Goal: Transaction & Acquisition: Purchase product/service

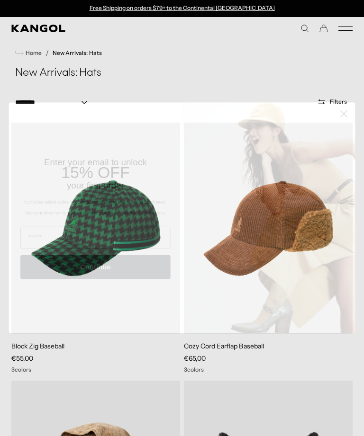
click at [342, 117] on icon "Close dialog" at bounding box center [343, 114] width 6 height 6
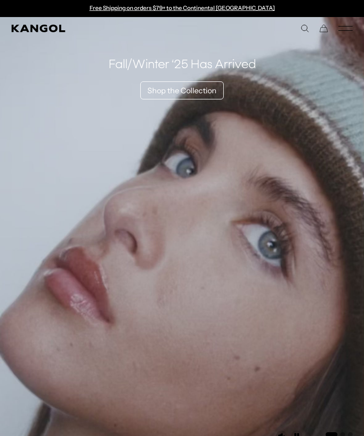
click at [351, 27] on icon "Mobile Menu" at bounding box center [345, 28] width 14 height 9
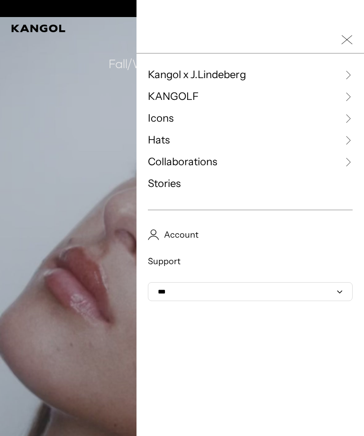
scroll to position [0, 195]
click at [154, 137] on span "Hats" at bounding box center [159, 140] width 22 height 14
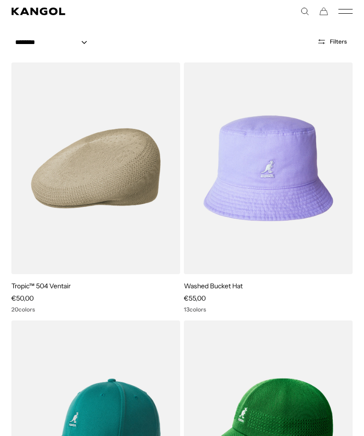
scroll to position [64, 0]
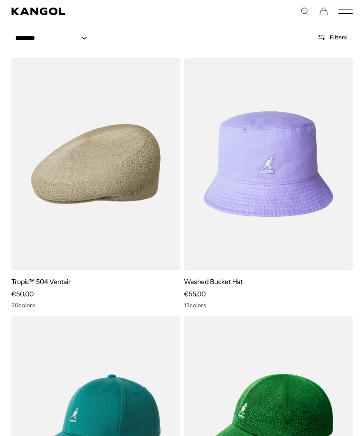
click at [0, 0] on img at bounding box center [0, 0] width 0 height 0
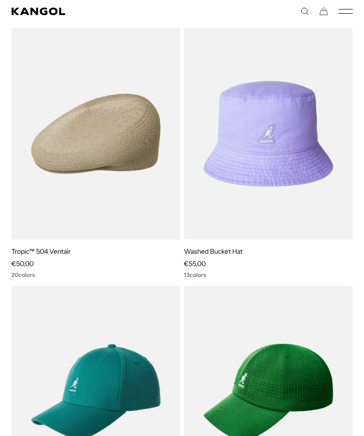
click at [0, 0] on img at bounding box center [0, 0] width 0 height 0
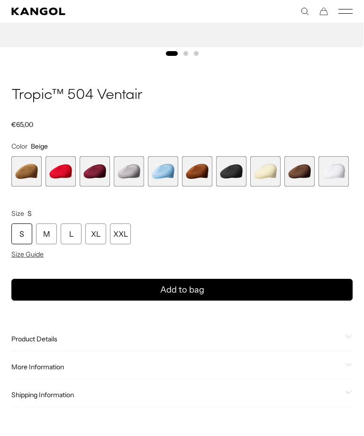
click at [230, 168] on span "18 of 22" at bounding box center [231, 171] width 30 height 30
click at [238, 168] on span "18 of 22" at bounding box center [231, 171] width 30 height 30
click at [231, 173] on span "18 of 22" at bounding box center [231, 171] width 30 height 30
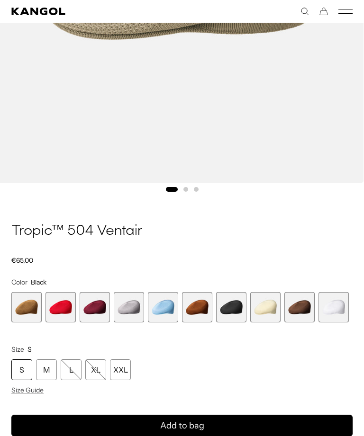
scroll to position [454, 0]
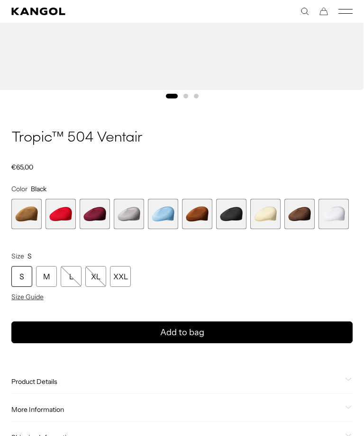
click at [230, 215] on span "18 of 22" at bounding box center [231, 214] width 30 height 30
click at [90, 280] on div "XL" at bounding box center [95, 276] width 21 height 21
click at [127, 211] on span "15 of 22" at bounding box center [129, 214] width 30 height 30
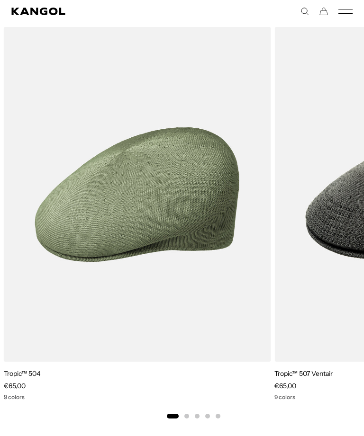
click at [0, 0] on img "1 of 5" at bounding box center [0, 0] width 0 height 0
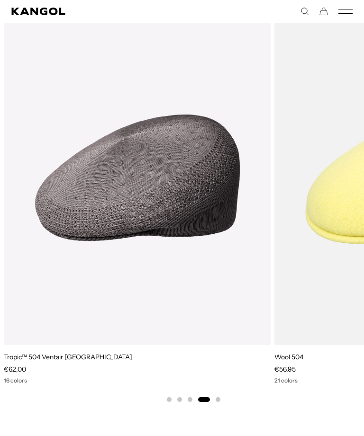
click at [0, 0] on img "4 of 5" at bounding box center [0, 0] width 0 height 0
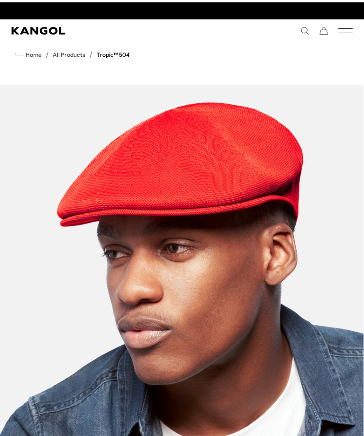
scroll to position [0, 195]
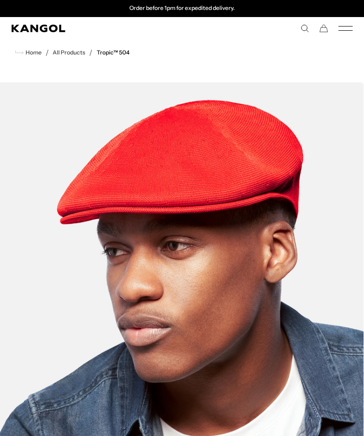
click at [65, 51] on link "All Products" at bounding box center [69, 52] width 33 height 7
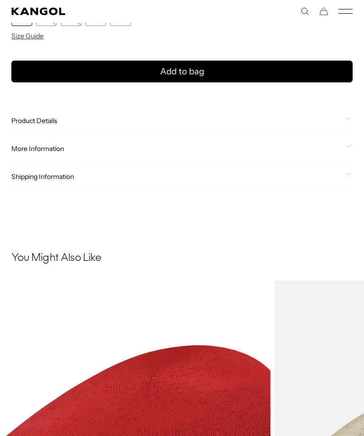
scroll to position [0, 195]
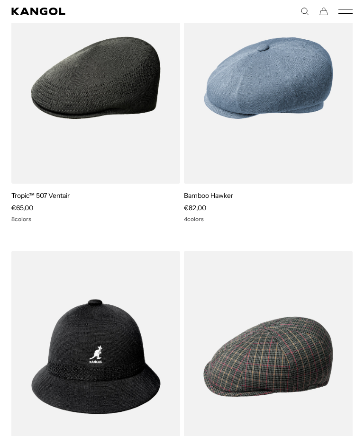
scroll to position [0, 195]
click at [0, 0] on img at bounding box center [0, 0] width 0 height 0
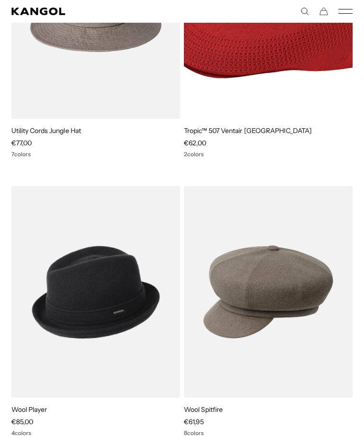
scroll to position [0, 0]
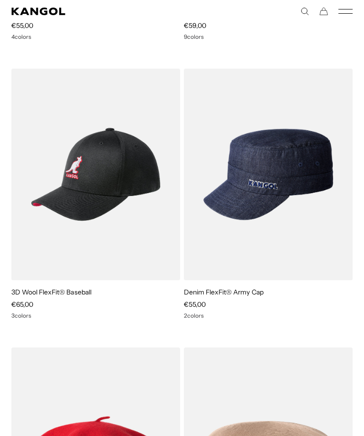
click at [0, 0] on img at bounding box center [0, 0] width 0 height 0
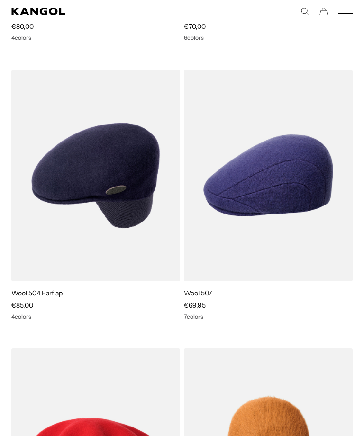
scroll to position [0, 195]
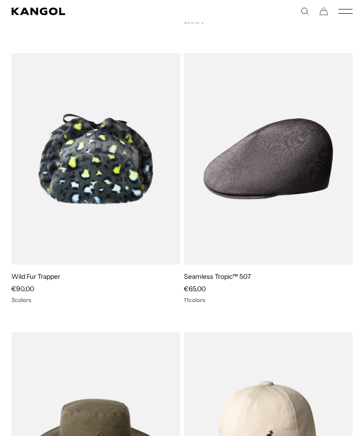
click at [0, 0] on img at bounding box center [0, 0] width 0 height 0
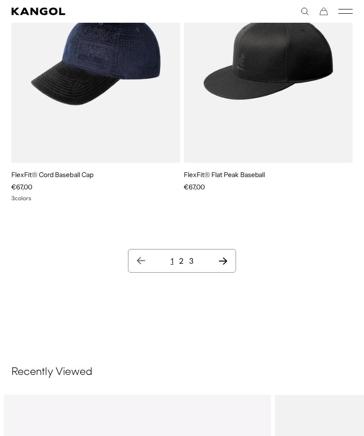
click at [219, 261] on icon "Next page" at bounding box center [223, 261] width 9 height 7
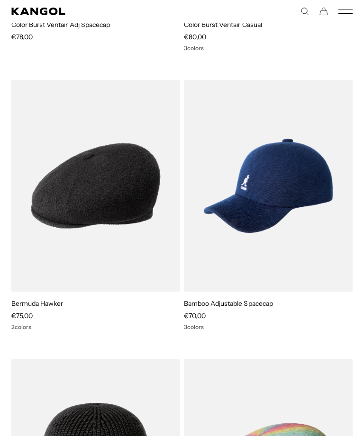
click at [0, 0] on img at bounding box center [0, 0] width 0 height 0
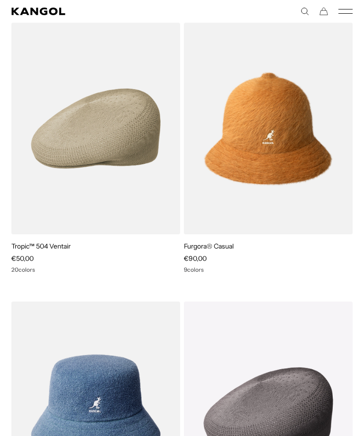
click at [0, 0] on img at bounding box center [0, 0] width 0 height 0
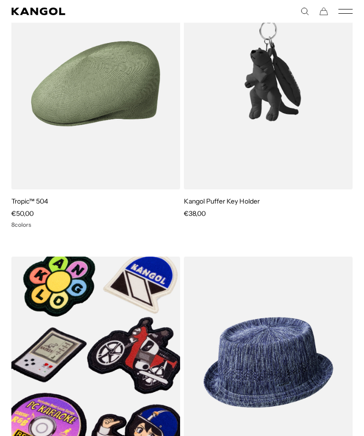
scroll to position [0, 195]
click at [0, 0] on img at bounding box center [0, 0] width 0 height 0
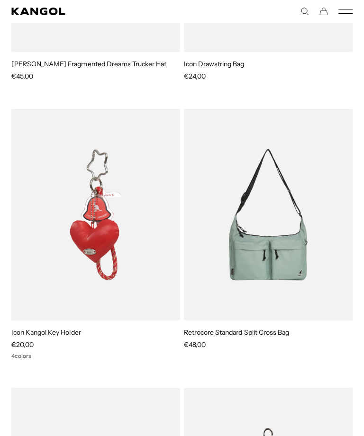
scroll to position [7488, 0]
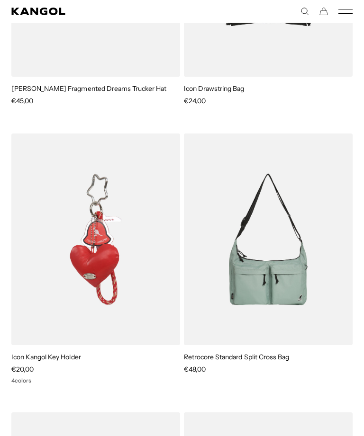
click at [305, 10] on icon "Search here" at bounding box center [304, 11] width 9 height 9
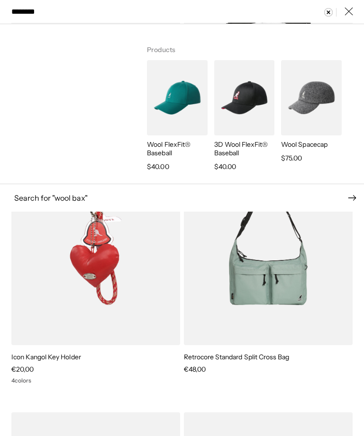
scroll to position [0, 0]
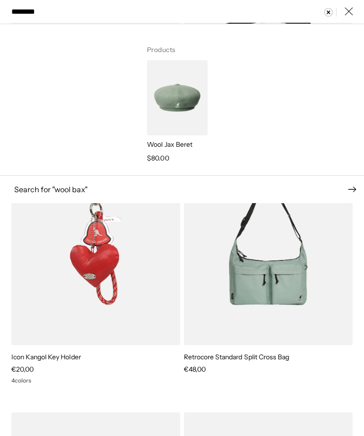
type input "********"
click at [187, 101] on img "Search here" at bounding box center [177, 98] width 60 height 76
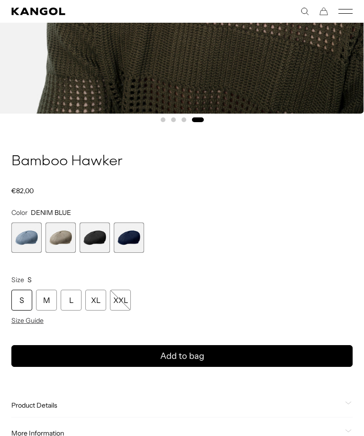
scroll to position [0, 195]
click at [87, 234] on span "3 of 4" at bounding box center [95, 238] width 30 height 30
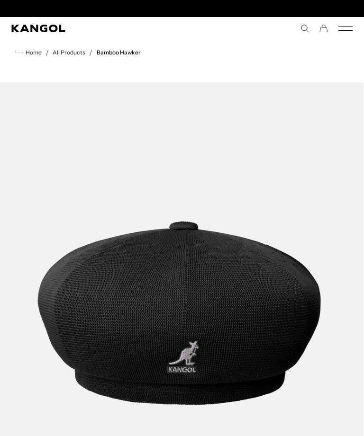
scroll to position [0, 195]
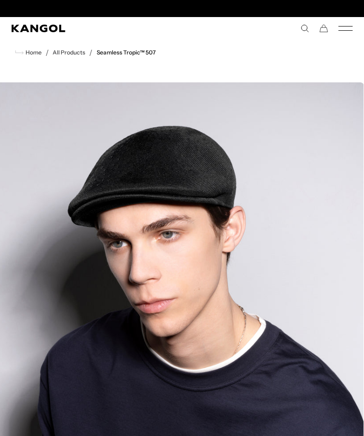
scroll to position [0, 195]
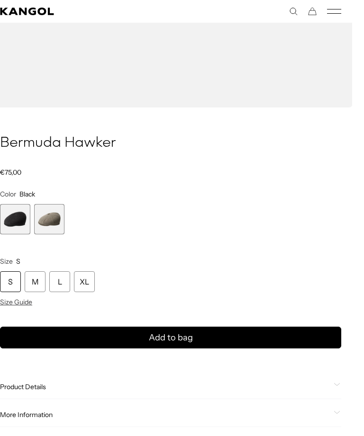
scroll to position [375, 11]
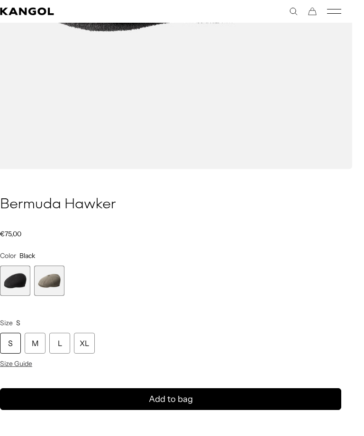
click at [46, 282] on span "2 of 2" at bounding box center [49, 281] width 30 height 30
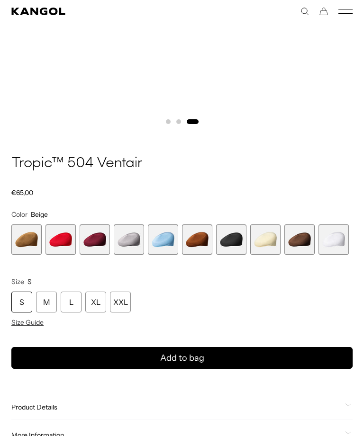
click at [227, 230] on span "18 of 22" at bounding box center [231, 239] width 30 height 30
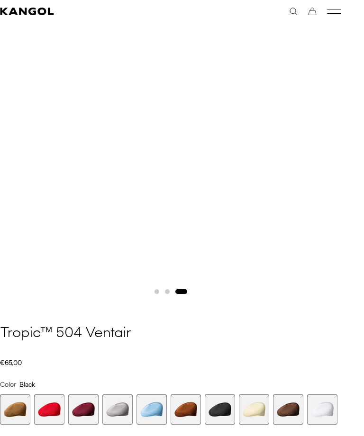
scroll to position [0, 11]
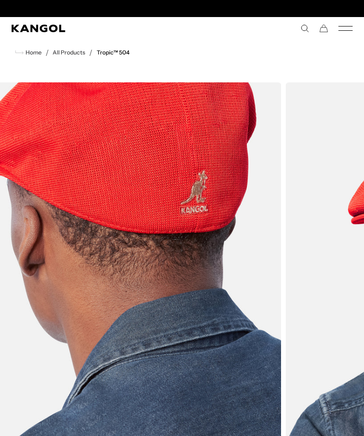
scroll to position [0, 195]
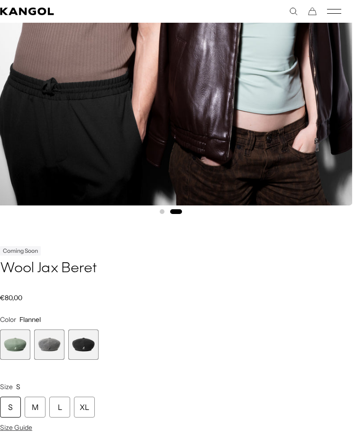
scroll to position [346, 11]
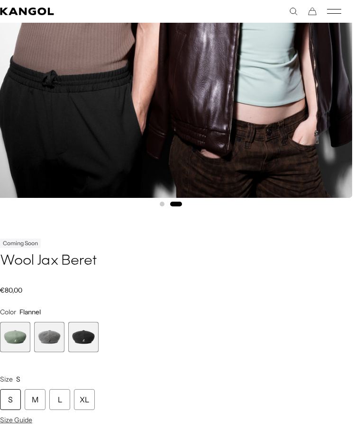
click at [85, 335] on span "3 of 3" at bounding box center [83, 337] width 30 height 30
